Goal: Task Accomplishment & Management: Use online tool/utility

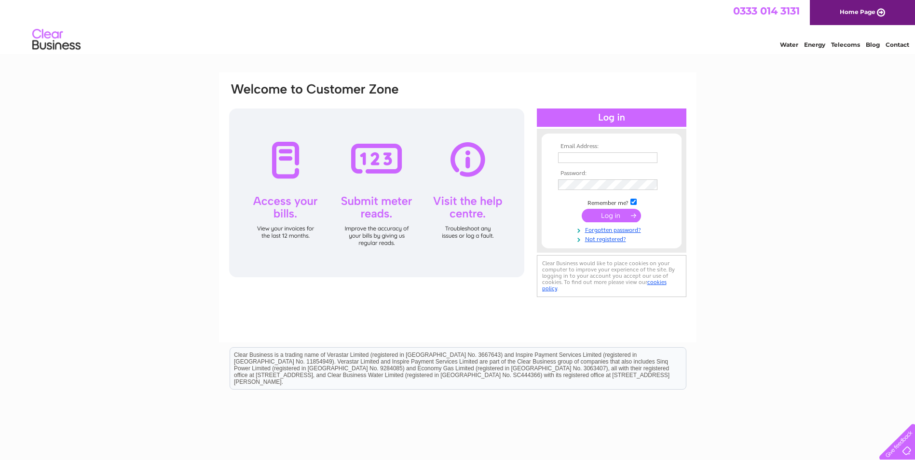
type input "lauracraddock@ashmole.co.uk"
click at [619, 216] on input "submit" at bounding box center [610, 215] width 59 height 13
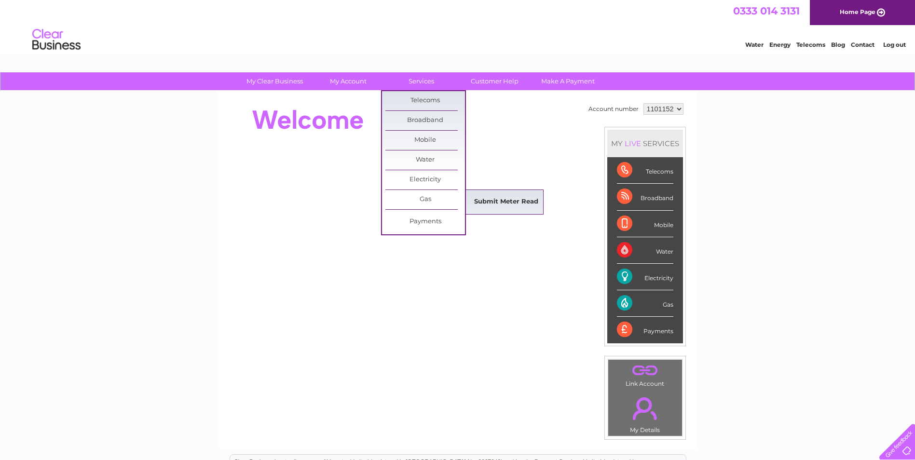
click at [503, 199] on link "Submit Meter Read" at bounding box center [506, 201] width 80 height 19
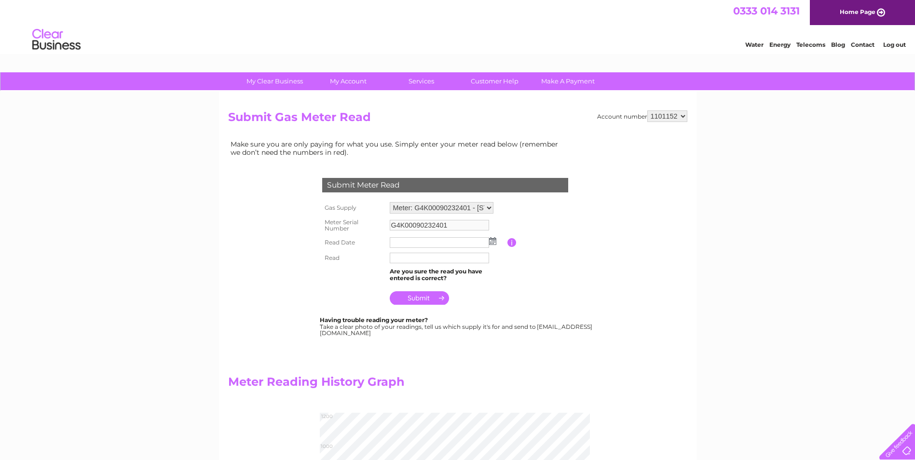
click at [493, 242] on img at bounding box center [492, 241] width 7 height 8
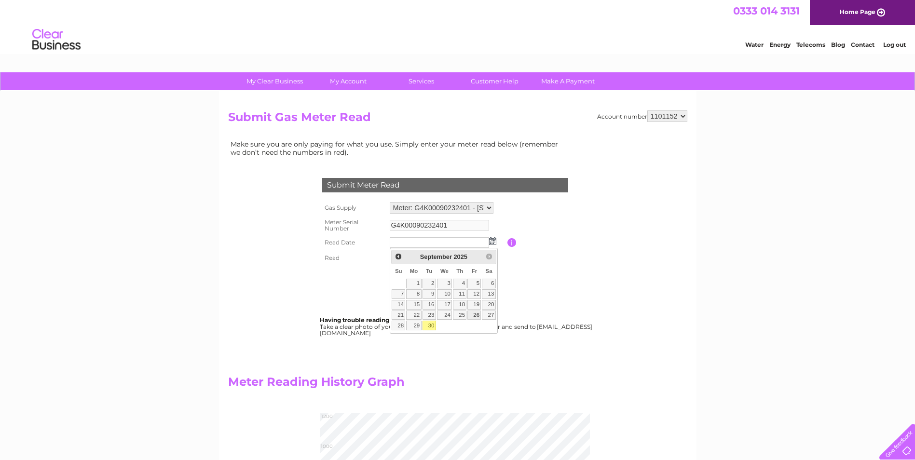
click at [475, 315] on link "26" at bounding box center [473, 315] width 13 height 10
type input "2025/09/26"
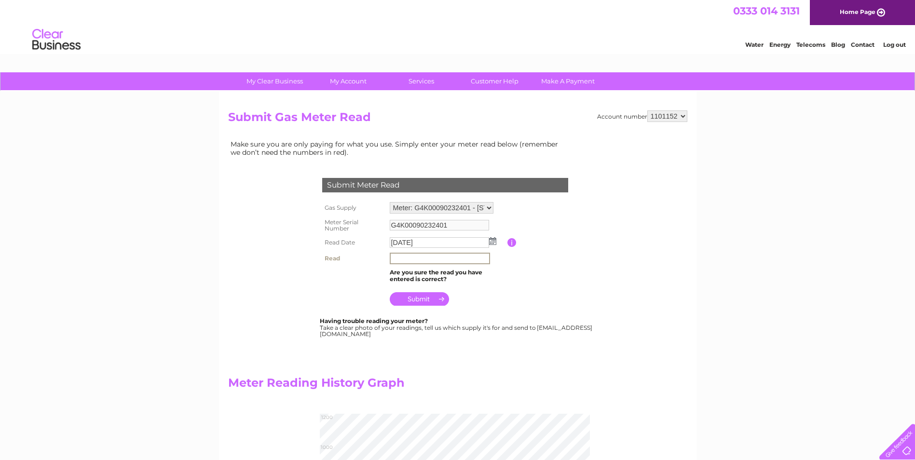
click at [406, 263] on input "text" at bounding box center [440, 259] width 100 height 12
type input "00934"
click at [423, 299] on input "submit" at bounding box center [419, 298] width 59 height 13
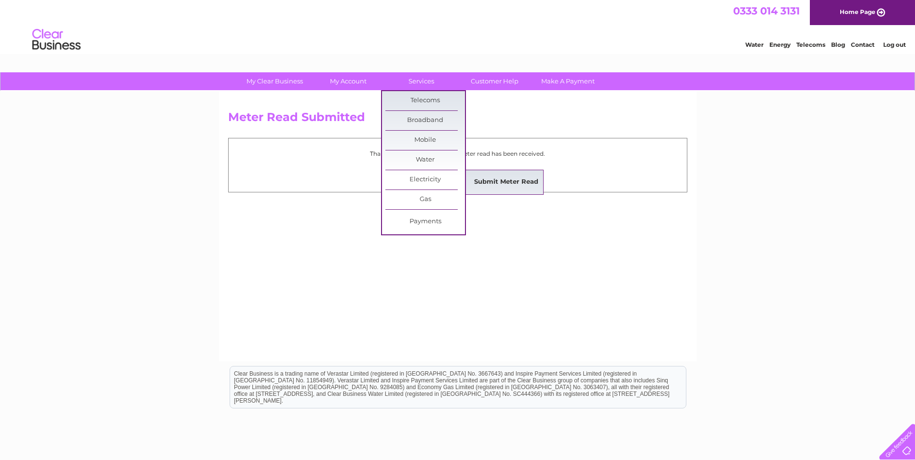
click at [509, 183] on link "Submit Meter Read" at bounding box center [506, 182] width 80 height 19
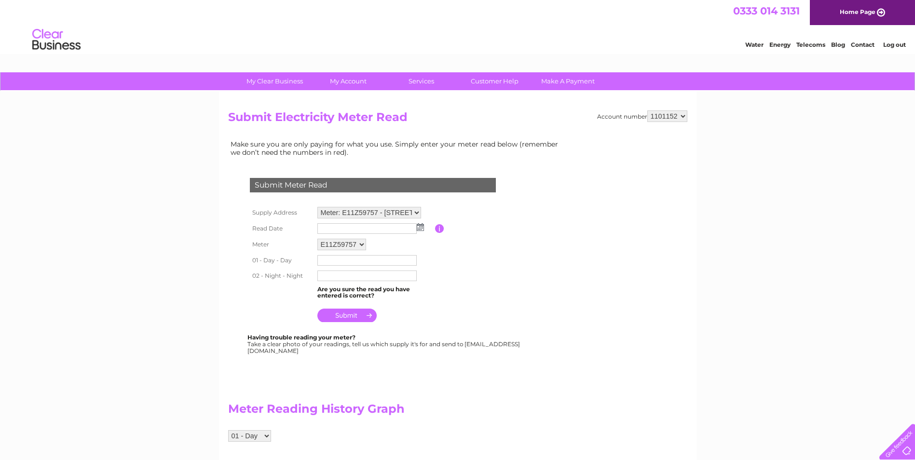
click at [420, 227] on img at bounding box center [420, 227] width 7 height 8
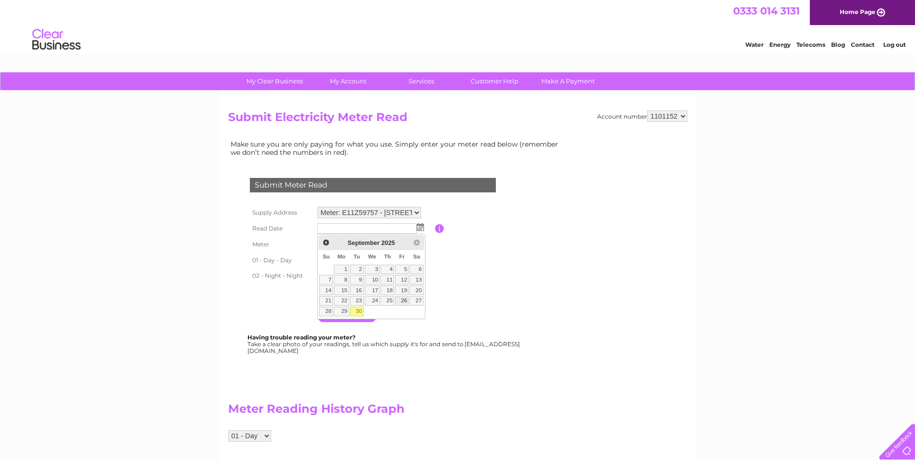
click at [404, 300] on link "26" at bounding box center [401, 301] width 13 height 10
type input "2025/09/26"
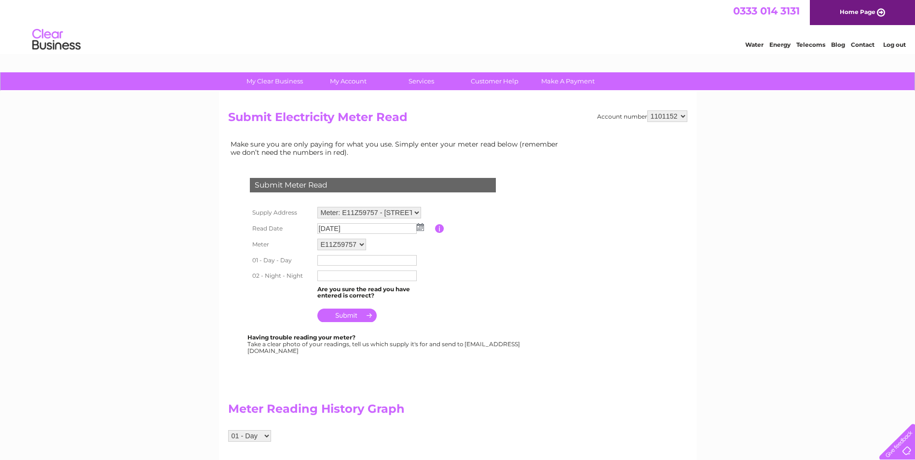
click at [365, 259] on input "text" at bounding box center [366, 260] width 99 height 11
type input "175670"
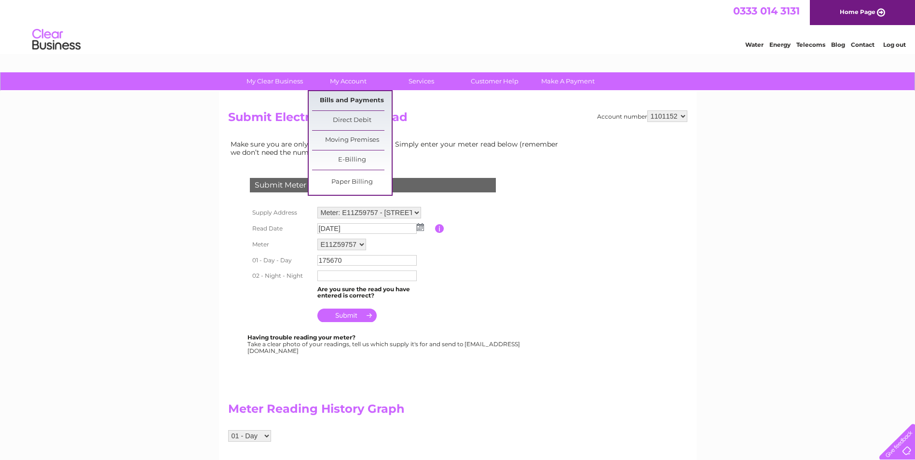
click at [357, 99] on link "Bills and Payments" at bounding box center [352, 100] width 80 height 19
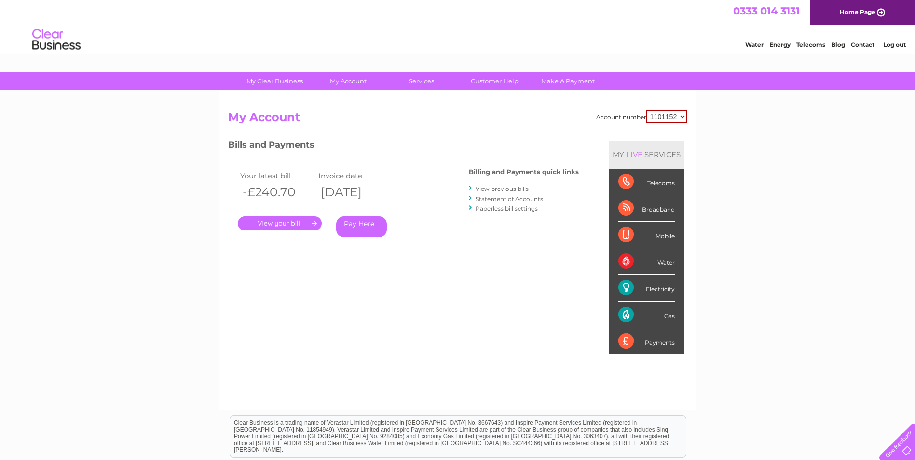
click at [506, 188] on link "View previous bills" at bounding box center [501, 188] width 53 height 7
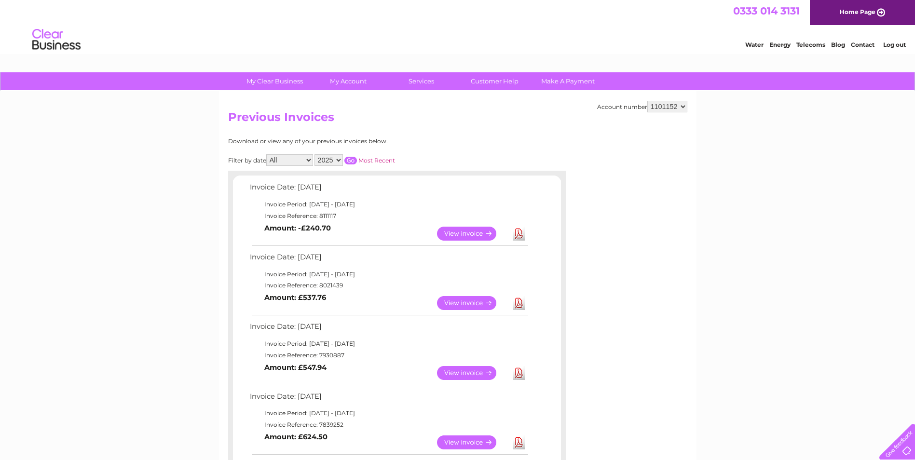
click at [464, 237] on link "View" at bounding box center [472, 234] width 71 height 14
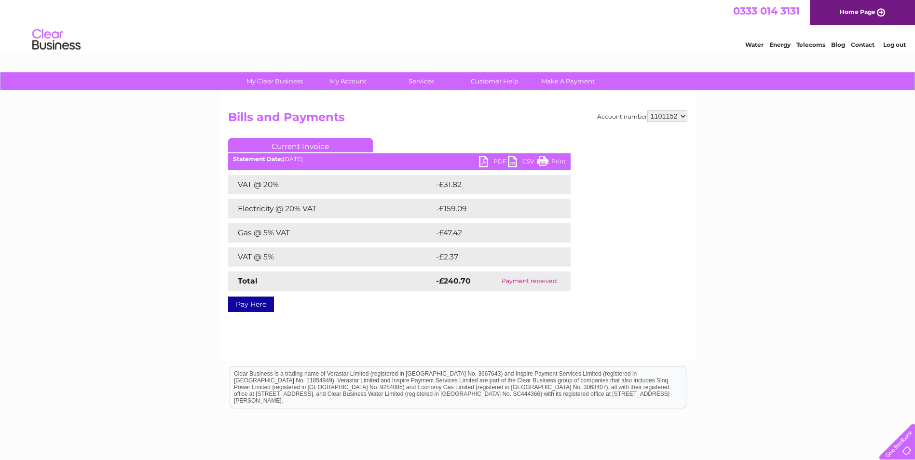
click at [491, 159] on link "PDF" at bounding box center [493, 163] width 29 height 14
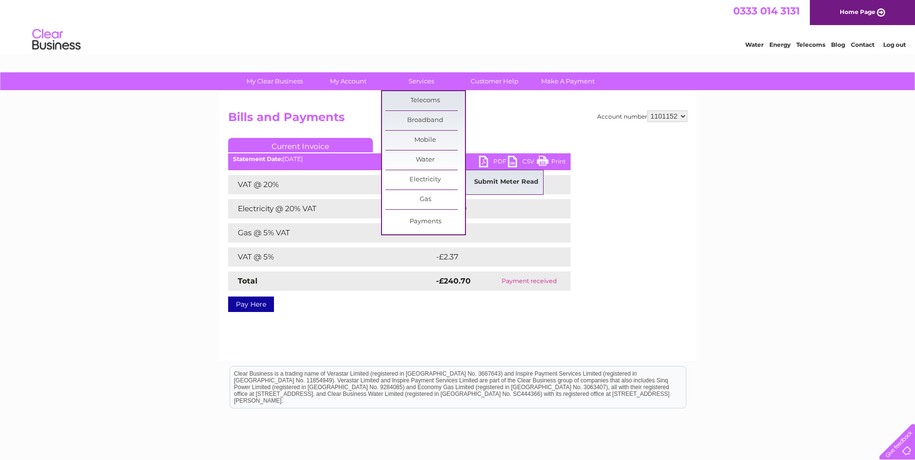
click at [492, 180] on link "Submit Meter Read" at bounding box center [506, 182] width 80 height 19
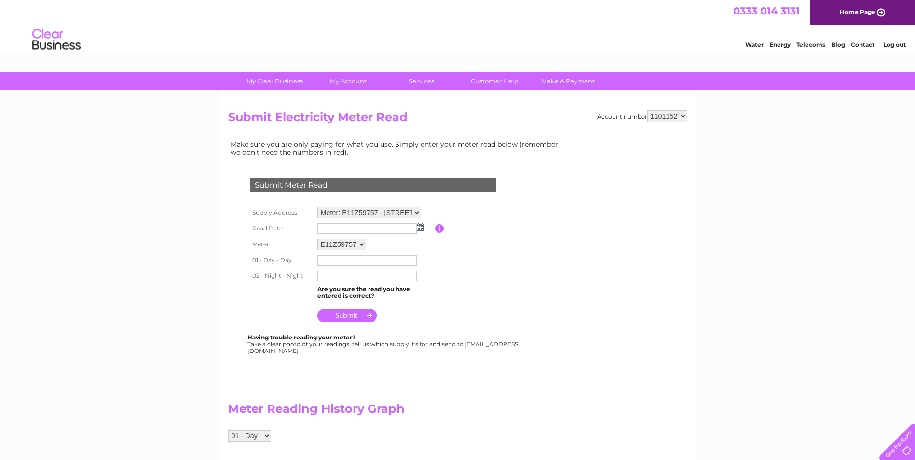
click at [420, 229] on img at bounding box center [420, 227] width 7 height 8
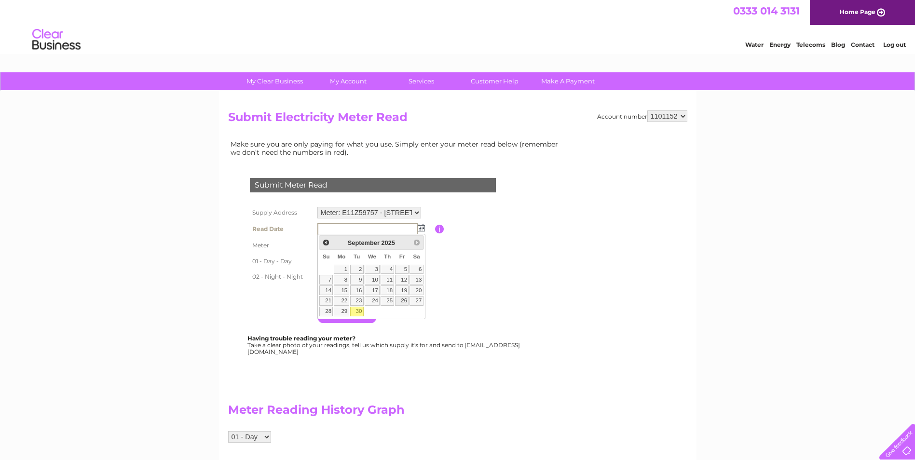
click at [404, 300] on link "26" at bounding box center [401, 301] width 13 height 10
type input "2025/09/26"
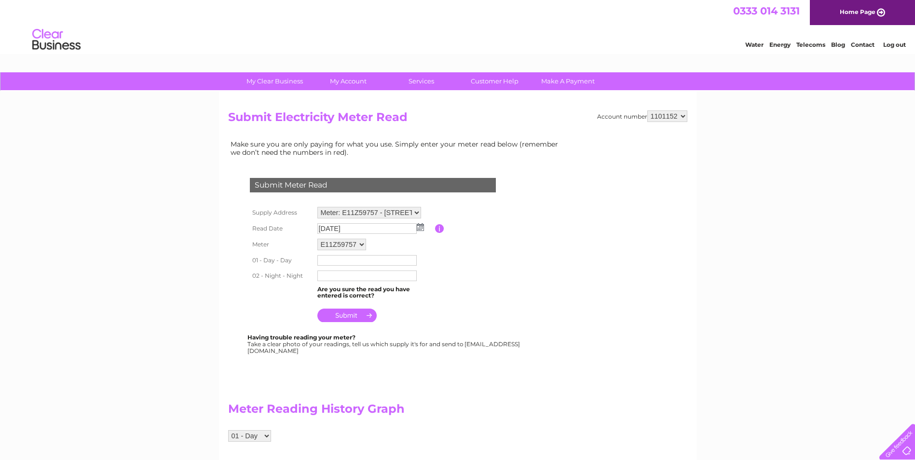
click at [335, 262] on input "text" at bounding box center [366, 260] width 99 height 11
type input "143407"
click at [335, 276] on input "text" at bounding box center [366, 276] width 99 height 11
type input "175670"
click at [337, 316] on input "submit" at bounding box center [346, 315] width 59 height 13
